Goal: Information Seeking & Learning: Understand process/instructions

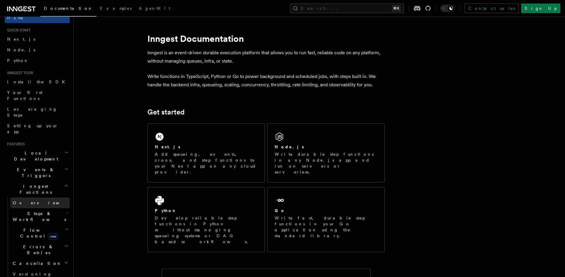
scroll to position [22, 0]
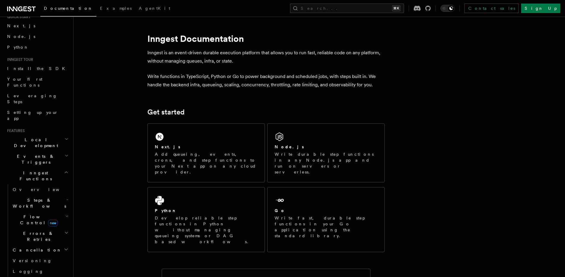
click at [32, 153] on span "Events & Triggers" at bounding box center [35, 159] width 60 height 12
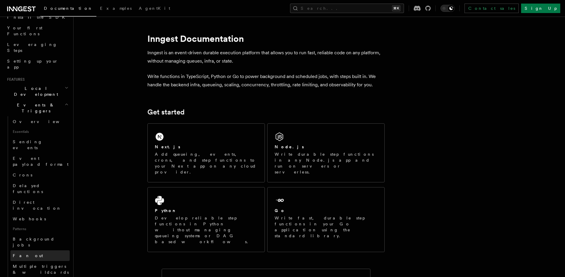
scroll to position [74, 0]
click at [38, 250] on link "Fan out" at bounding box center [39, 255] width 59 height 11
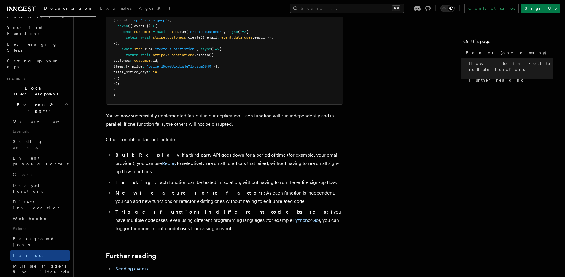
scroll to position [664, 0]
click at [110, 135] on p "Other benefits of fan-out include:" at bounding box center [224, 139] width 237 height 8
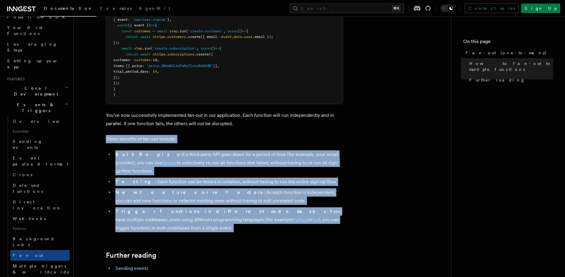
drag, startPoint x: 110, startPoint y: 133, endPoint x: 339, endPoint y: 205, distance: 240.2
click at [339, 207] on li "Trigger functions in different codebases : If you have multiple codebases, even…" at bounding box center [229, 219] width 230 height 25
drag, startPoint x: 339, startPoint y: 205, endPoint x: 111, endPoint y: 140, distance: 236.8
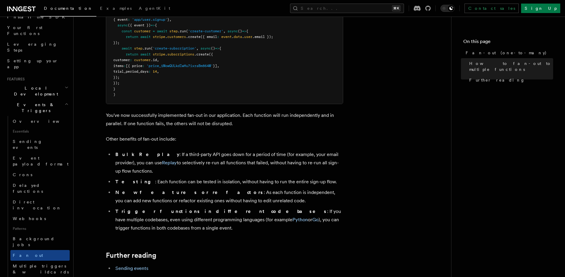
click at [109, 135] on p "Other benefits of fan-out include:" at bounding box center [224, 139] width 237 height 8
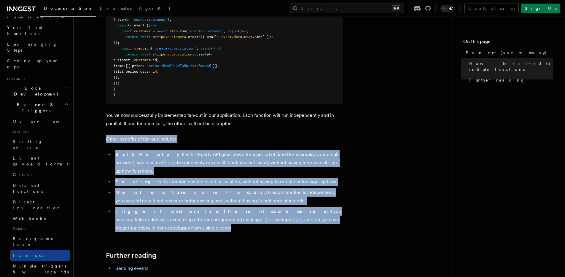
drag, startPoint x: 109, startPoint y: 134, endPoint x: 327, endPoint y: 203, distance: 228.9
click at [327, 207] on li "Trigger functions in different codebases : If you have multiple codebases, even…" at bounding box center [229, 219] width 230 height 25
drag, startPoint x: 327, startPoint y: 203, endPoint x: 120, endPoint y: 139, distance: 216.5
click at [123, 150] on ul "Bulk Replay : If a third-party API goes down for a period of time (for example,…" at bounding box center [224, 191] width 237 height 82
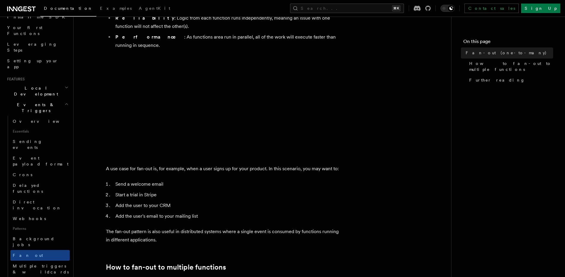
scroll to position [73, 0]
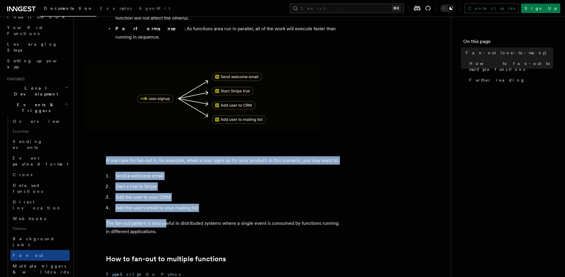
drag, startPoint x: 167, startPoint y: 219, endPoint x: 97, endPoint y: 153, distance: 96.1
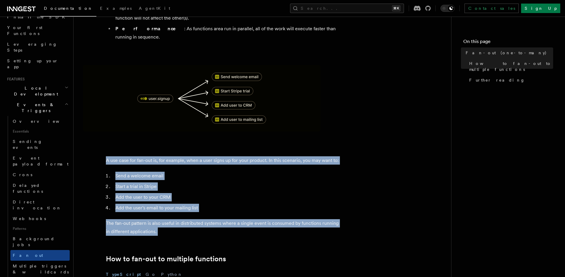
drag, startPoint x: 97, startPoint y: 153, endPoint x: 164, endPoint y: 219, distance: 94.0
click at [164, 219] on p "The fan-out pattern is also useful in distributed systems where a single event …" at bounding box center [224, 227] width 237 height 17
drag, startPoint x: 164, startPoint y: 219, endPoint x: 96, endPoint y: 151, distance: 96.9
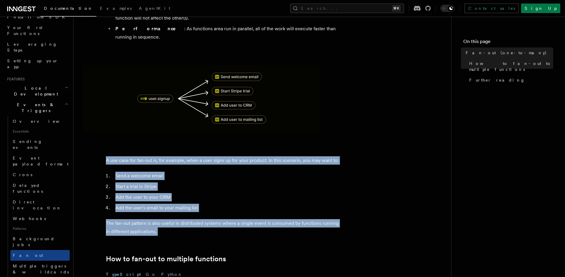
drag, startPoint x: 96, startPoint y: 151, endPoint x: 157, endPoint y: 224, distance: 95.6
click at [157, 224] on p "The fan-out pattern is also useful in distributed systems where a single event …" at bounding box center [224, 227] width 237 height 17
drag, startPoint x: 157, startPoint y: 224, endPoint x: 93, endPoint y: 151, distance: 96.5
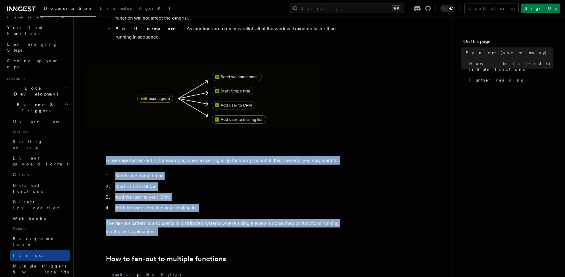
drag, startPoint x: 93, startPoint y: 151, endPoint x: 163, endPoint y: 222, distance: 99.6
click at [163, 222] on p "The fan-out pattern is also useful in distributed systems where a single event …" at bounding box center [224, 227] width 237 height 17
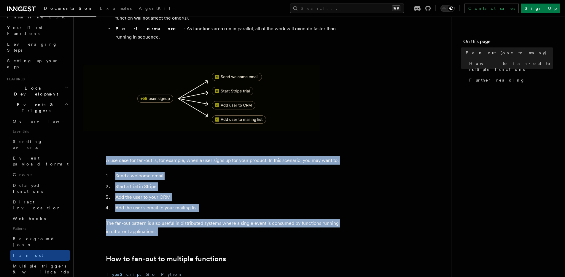
drag, startPoint x: 163, startPoint y: 222, endPoint x: 105, endPoint y: 146, distance: 96.1
drag, startPoint x: 105, startPoint y: 146, endPoint x: 176, endPoint y: 221, distance: 103.9
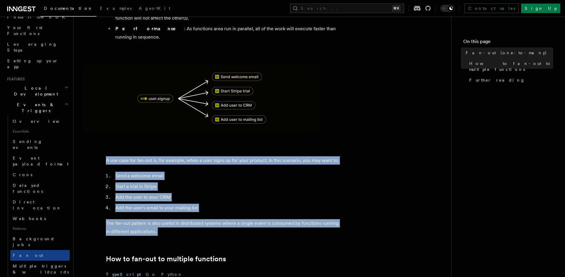
click at [176, 221] on p "The fan-out pattern is also useful in distributed systems where a single event …" at bounding box center [224, 227] width 237 height 17
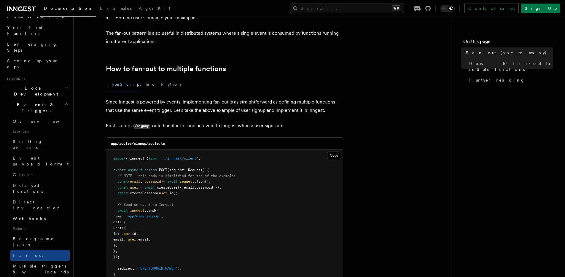
scroll to position [264, 0]
drag, startPoint x: 136, startPoint y: 207, endPoint x: 171, endPoint y: 208, distance: 35.3
click at [163, 213] on span "name : 'app/user.signup' ," at bounding box center [138, 215] width 50 height 4
click at [163, 213] on span "," at bounding box center [162, 215] width 2 height 4
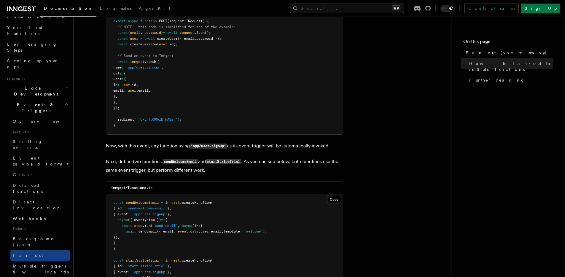
scroll to position [517, 0]
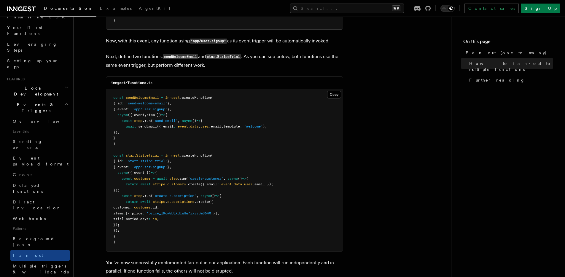
click at [145, 96] on span "sendWelcomeEmail" at bounding box center [142, 98] width 33 height 4
click at [151, 153] on span "startStripeTrial" at bounding box center [142, 155] width 33 height 4
click at [155, 200] on span "stripe" at bounding box center [159, 202] width 12 height 4
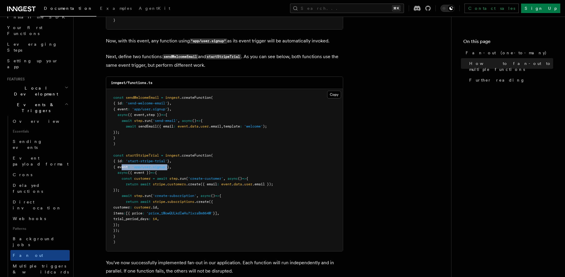
drag, startPoint x: 122, startPoint y: 158, endPoint x: 173, endPoint y: 158, distance: 50.7
click at [171, 165] on span "{ event : 'app/user.signup' } ," at bounding box center [142, 167] width 58 height 4
click at [169, 165] on span "}" at bounding box center [168, 167] width 2 height 4
drag, startPoint x: 137, startPoint y: 160, endPoint x: 172, endPoint y: 156, distance: 35.8
click at [172, 156] on pre "const sendWelcomeEmail = inngest .createFunction ( { id : 'send-welcome-email' …" at bounding box center [224, 170] width 237 height 162
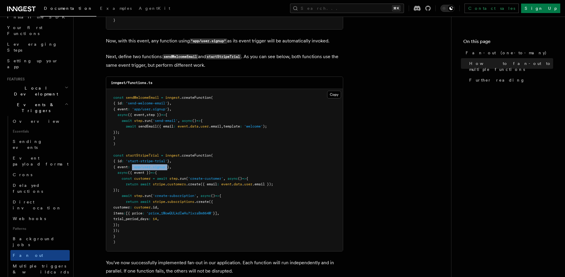
click at [172, 156] on pre "const sendWelcomeEmail = inngest .createFunction ( { id : 'send-welcome-email' …" at bounding box center [224, 170] width 237 height 162
drag, startPoint x: 136, startPoint y: 159, endPoint x: 172, endPoint y: 158, distance: 35.9
click at [167, 165] on span "'app/user.signup'" at bounding box center [149, 167] width 35 height 4
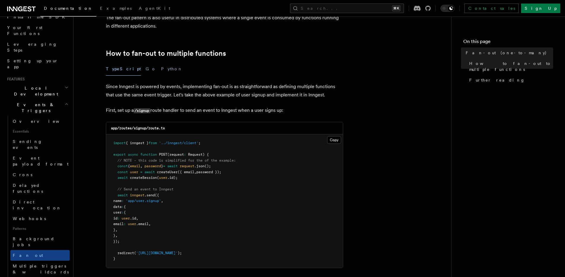
scroll to position [279, 0]
drag, startPoint x: 136, startPoint y: 230, endPoint x: 111, endPoint y: 183, distance: 53.4
click at [111, 183] on pre "import { inngest } from '../inngest/client' ; export async function POST (reque…" at bounding box center [224, 200] width 237 height 133
click at [137, 198] on span "'app/user.signup'" at bounding box center [143, 200] width 35 height 4
drag, startPoint x: 135, startPoint y: 192, endPoint x: 171, endPoint y: 193, distance: 35.3
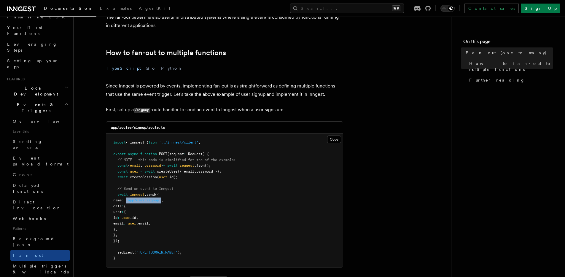
click at [163, 198] on span "name : 'app/user.signup' ," at bounding box center [138, 200] width 50 height 4
click at [163, 198] on span "," at bounding box center [162, 200] width 2 height 4
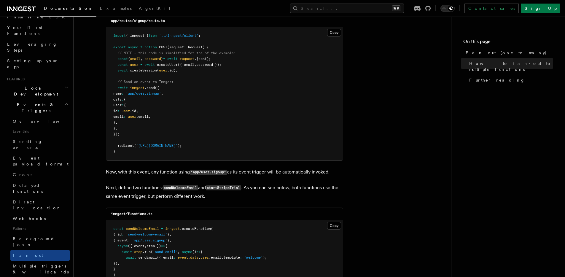
scroll to position [389, 0]
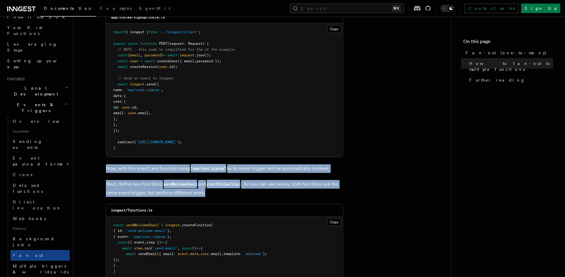
drag, startPoint x: 232, startPoint y: 187, endPoint x: 99, endPoint y: 155, distance: 136.3
click at [99, 155] on article "Features Events & Triggers Fan-out (one-to-many) The fan-out pattern enables yo…" at bounding box center [262, 161] width 359 height 1049
